Goal: Task Accomplishment & Management: Use online tool/utility

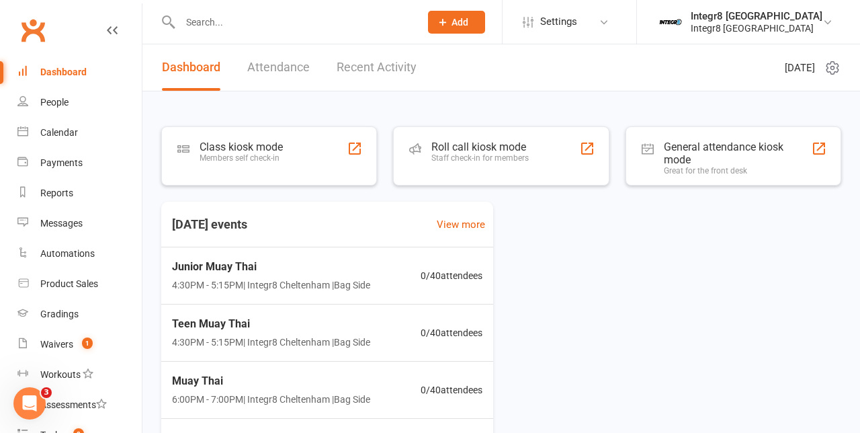
click at [561, 161] on div "Roll call kiosk mode Staff check-in for members" at bounding box center [501, 155] width 216 height 59
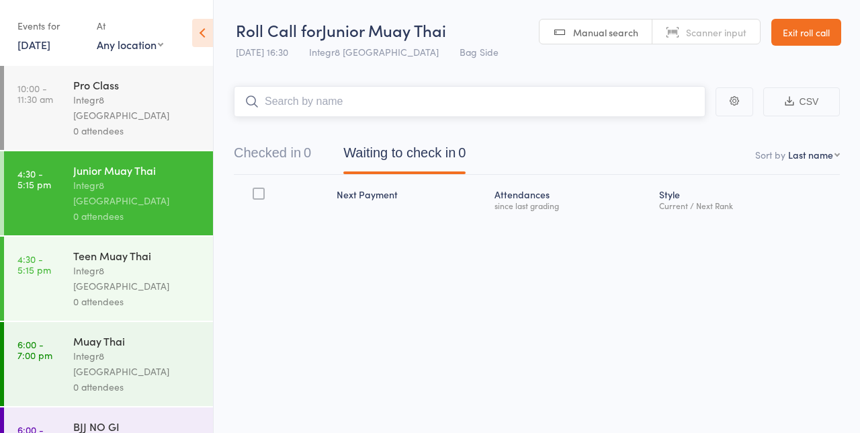
click at [497, 105] on input "search" at bounding box center [470, 101] width 472 height 31
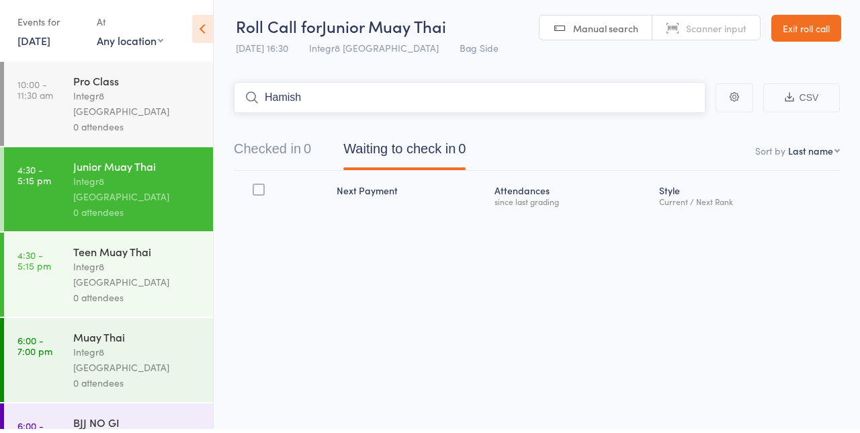
click at [289, 151] on button "Checked in 0" at bounding box center [272, 156] width 77 height 36
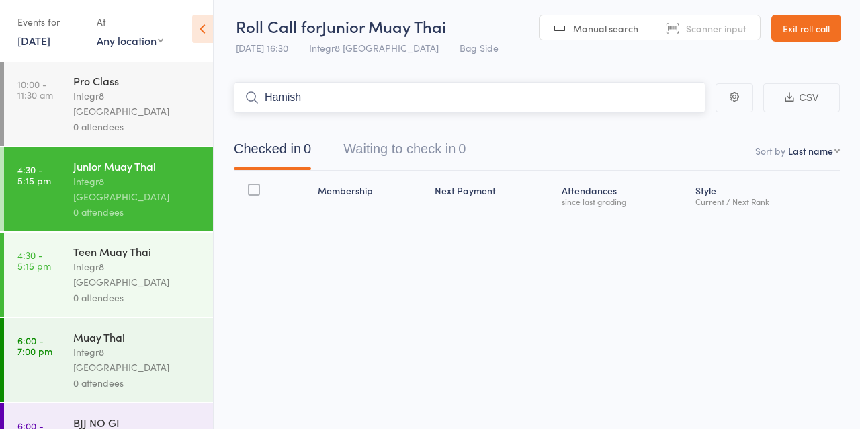
click at [576, 106] on input "Hamish" at bounding box center [470, 101] width 472 height 31
click at [586, 106] on input "Hamish" at bounding box center [470, 101] width 472 height 31
type input "H"
click at [73, 263] on div "Integr8 [GEOGRAPHIC_DATA]" at bounding box center [137, 278] width 128 height 31
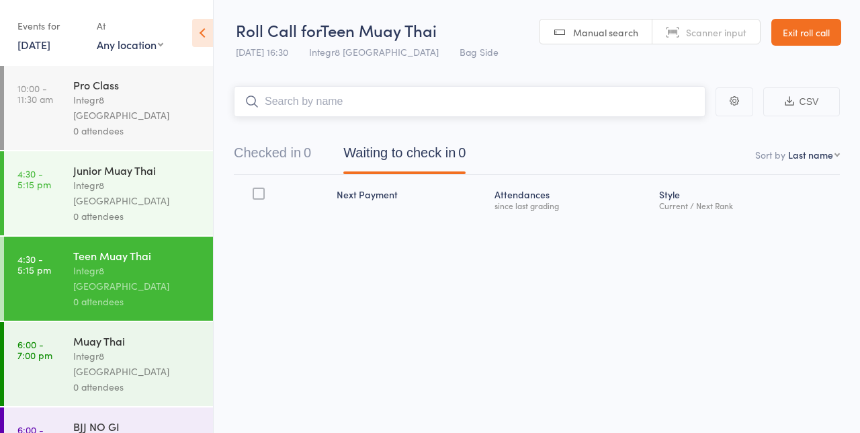
click at [637, 106] on input "search" at bounding box center [470, 101] width 472 height 31
type input "H"
type input "N"
type input "B"
click at [71, 174] on link "4:30 - 5:15 pm Junior Muay Thai Integr8 Cheltenham 0 attendees" at bounding box center [108, 193] width 209 height 84
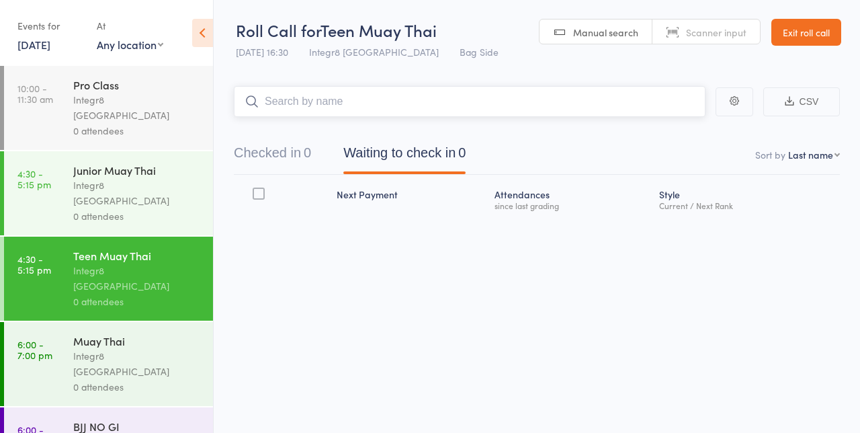
click at [562, 108] on input "search" at bounding box center [470, 101] width 472 height 31
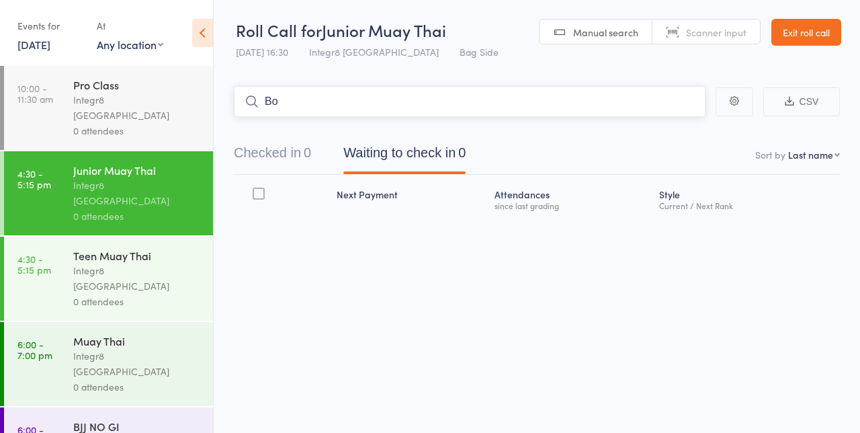
type input "B"
type input "O"
click at [814, 38] on link "Exit roll call" at bounding box center [807, 32] width 70 height 27
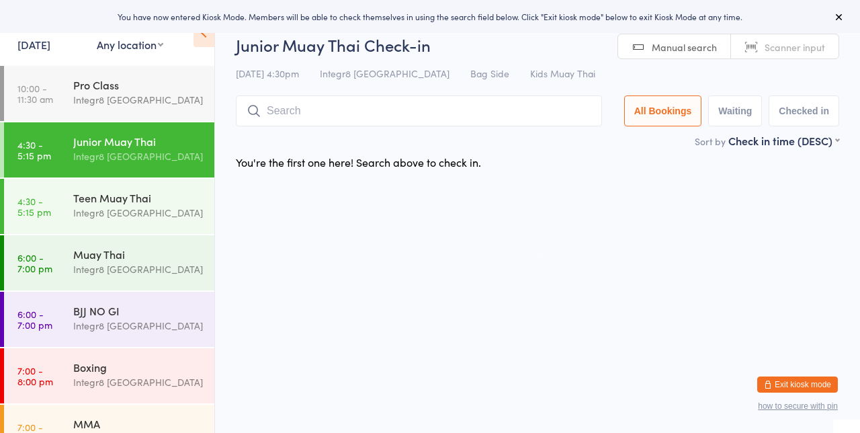
click at [444, 114] on input "search" at bounding box center [419, 110] width 366 height 31
type input "L"
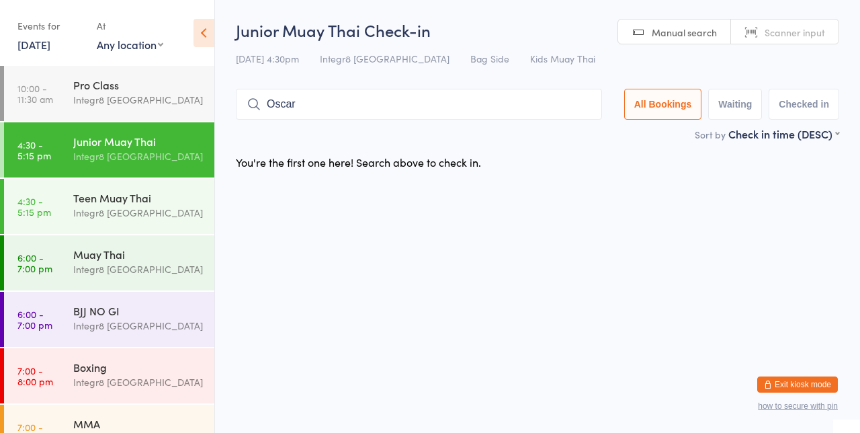
type input "Oscar"
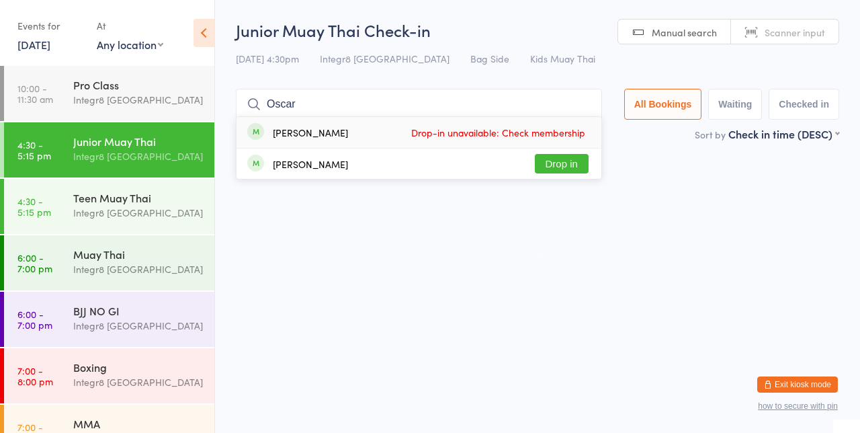
click at [585, 167] on button "Drop in" at bounding box center [562, 163] width 54 height 19
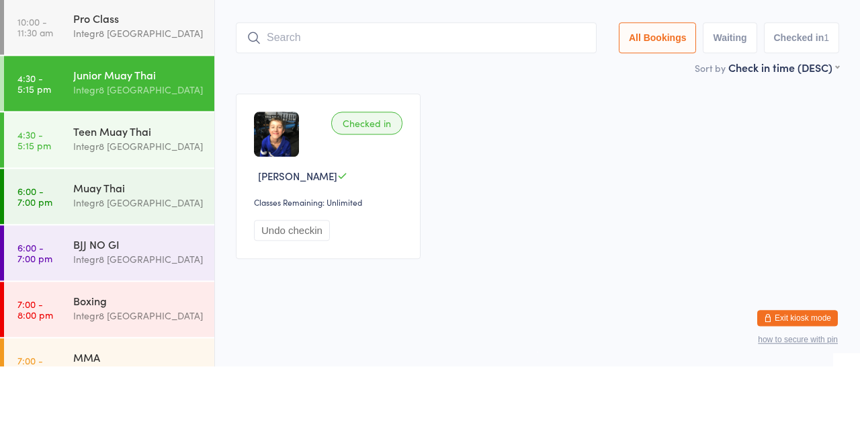
click at [268, 294] on button "Undo checkin" at bounding box center [292, 296] width 76 height 21
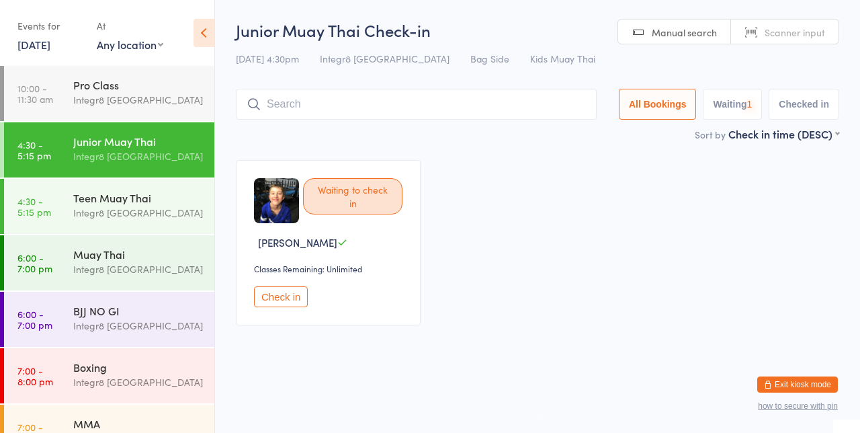
click at [77, 203] on div "Teen Muay Thai" at bounding box center [138, 197] width 130 height 15
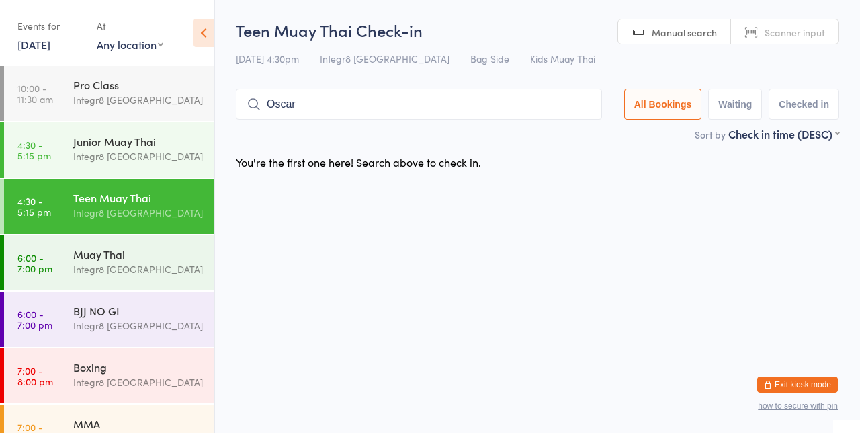
type input "Oscar"
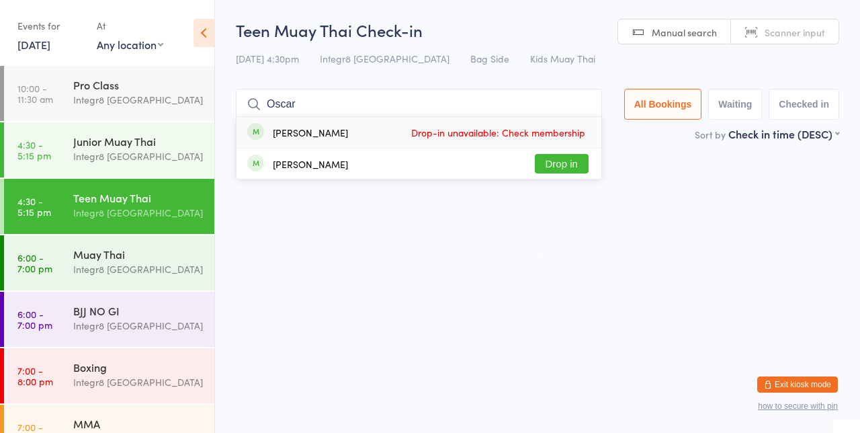
click at [581, 167] on button "Drop in" at bounding box center [562, 163] width 54 height 19
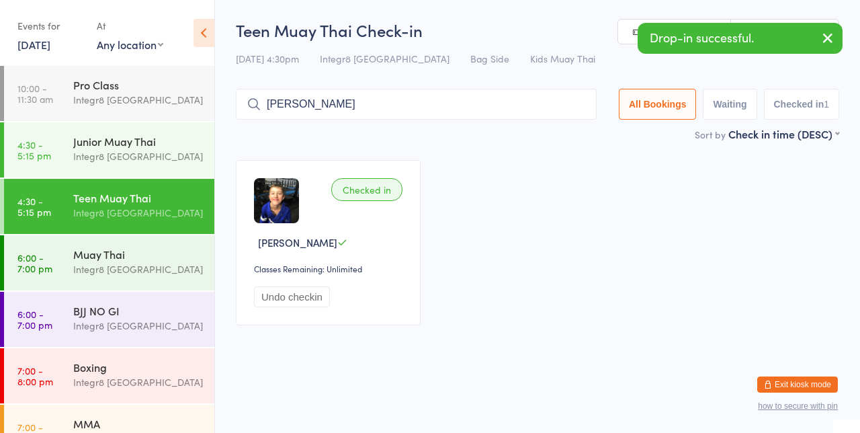
type input "[PERSON_NAME]"
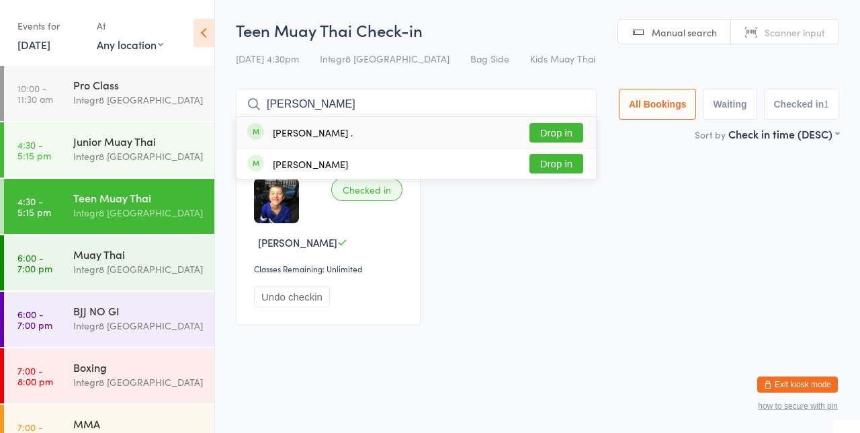
click at [570, 136] on button "Drop in" at bounding box center [557, 132] width 54 height 19
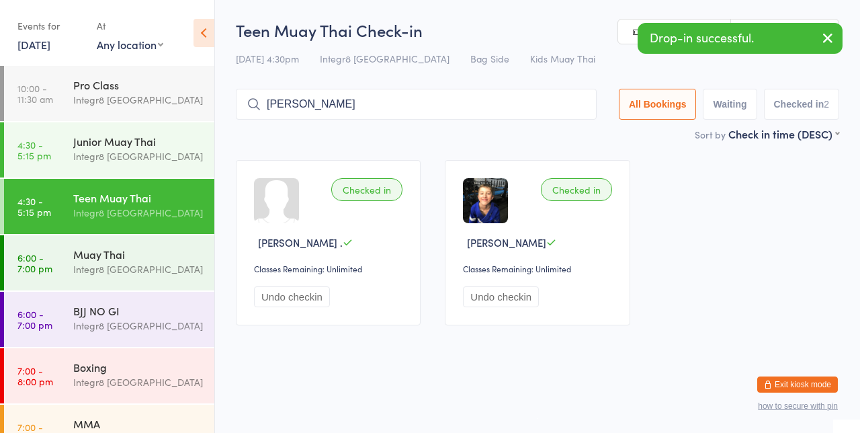
type input "Billie"
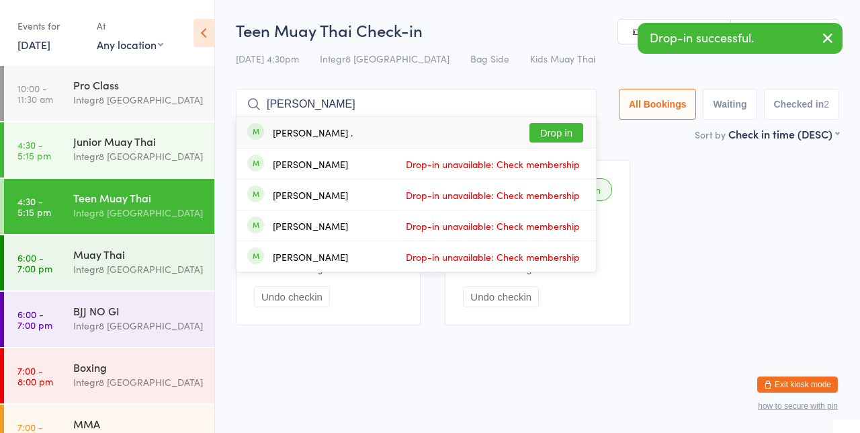
click at [575, 136] on button "Drop in" at bounding box center [557, 132] width 54 height 19
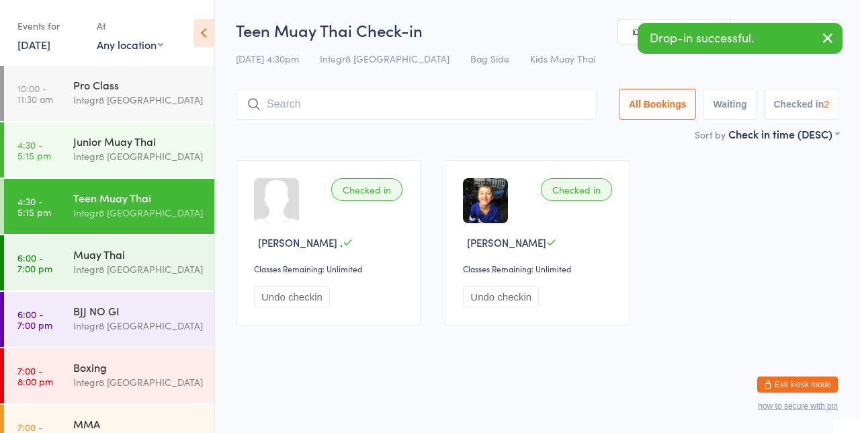
click at [69, 155] on link "4:30 - 5:15 pm Junior Muay Thai Integr8 Cheltenham" at bounding box center [109, 149] width 210 height 55
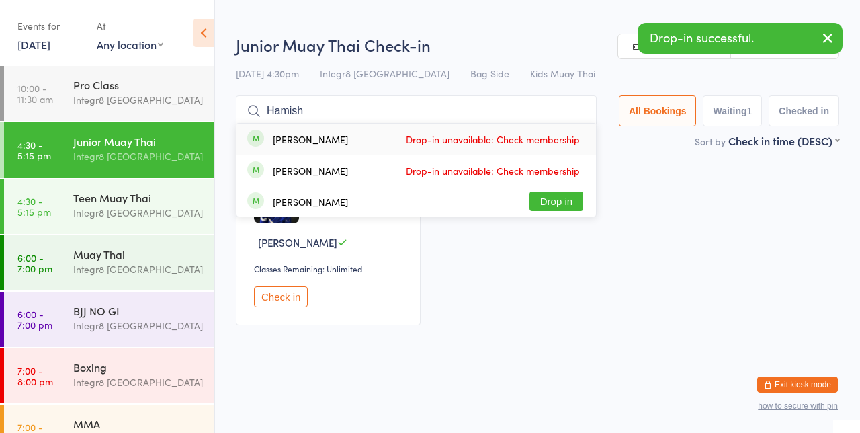
type input "Hamish"
click at [568, 205] on button "Drop in" at bounding box center [557, 201] width 54 height 19
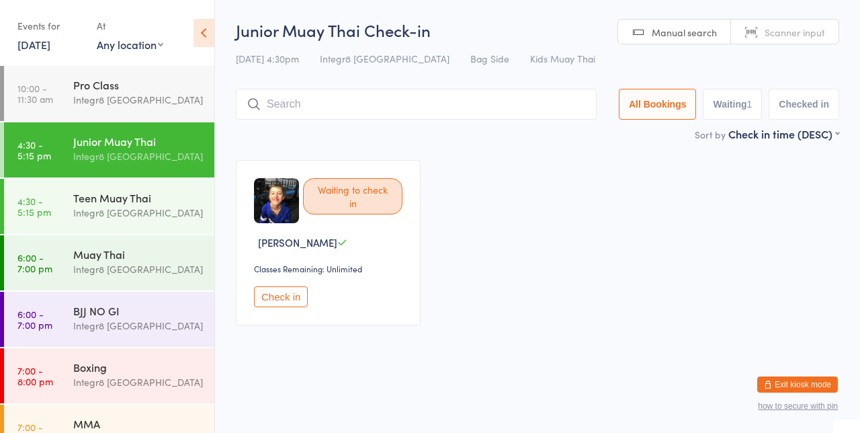
click at [62, 202] on link "4:30 - 5:15 pm Teen Muay Thai Integr8 Cheltenham" at bounding box center [109, 206] width 210 height 55
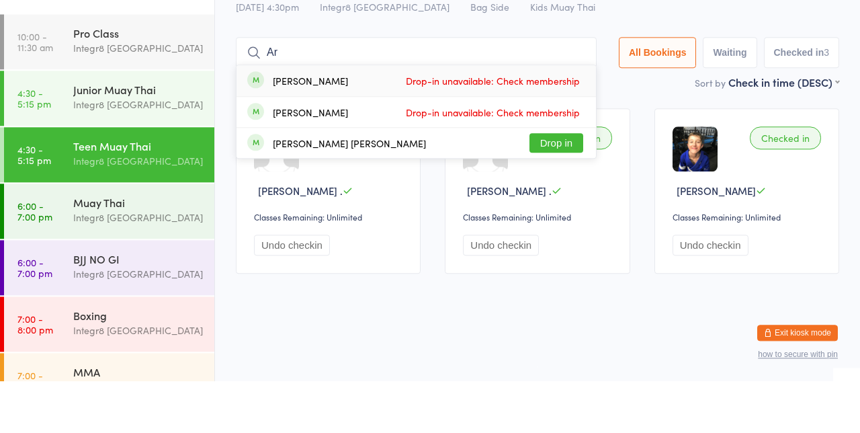
type input "A"
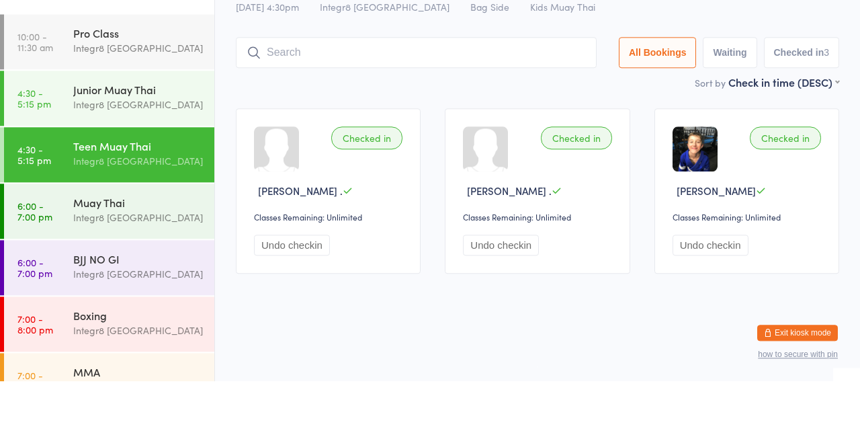
click at [803, 290] on div "Undo checkin" at bounding box center [749, 296] width 153 height 21
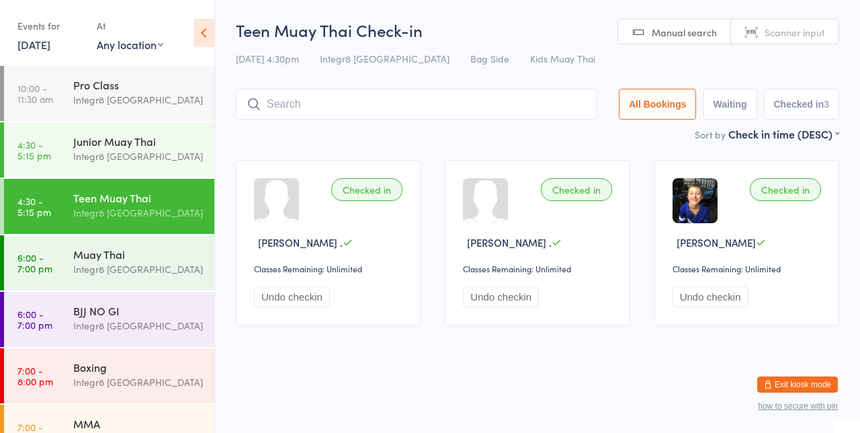
click at [65, 157] on link "4:30 - 5:15 pm Junior Muay Thai Integr8 Cheltenham" at bounding box center [109, 149] width 210 height 55
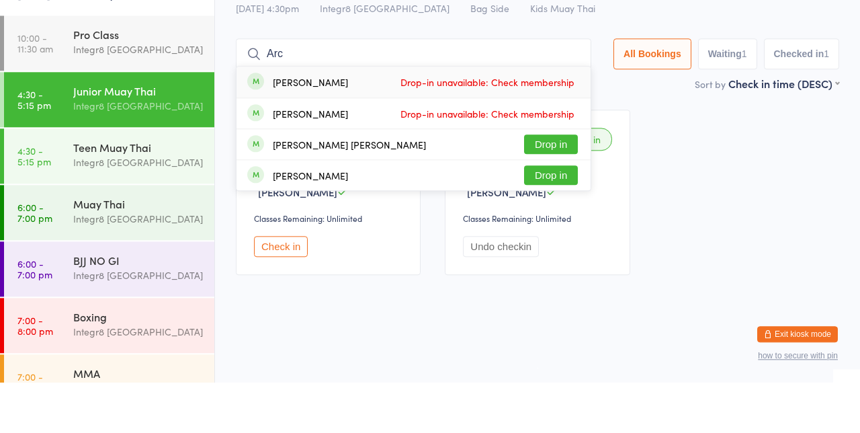
type input "Arc"
click at [561, 191] on button "Drop in" at bounding box center [551, 194] width 54 height 19
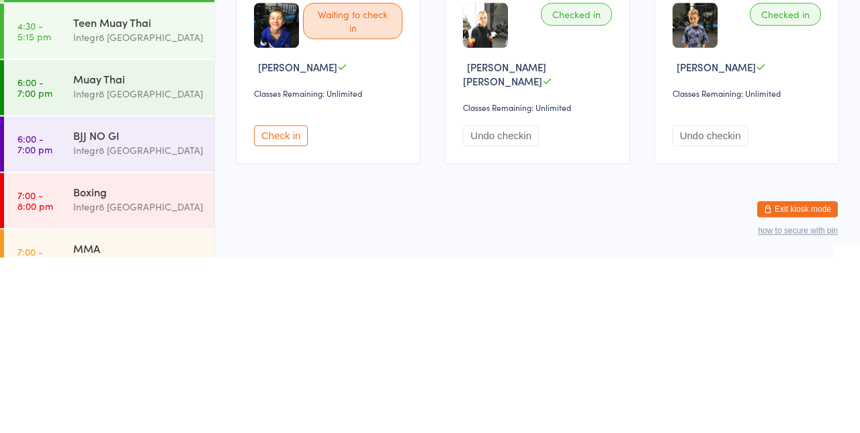
click at [655, 354] on html "You have now entered Kiosk Mode. Members will be able to check themselves in us…" at bounding box center [430, 216] width 860 height 433
